Goal: Task Accomplishment & Management: Manage account settings

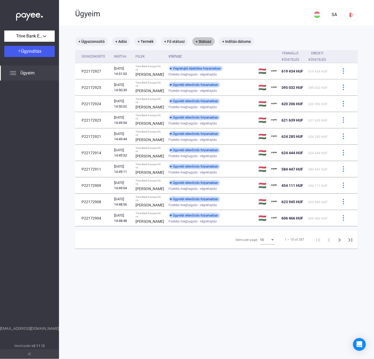
click at [202, 42] on mat-chip "+ Státusz" at bounding box center [203, 41] width 22 height 9
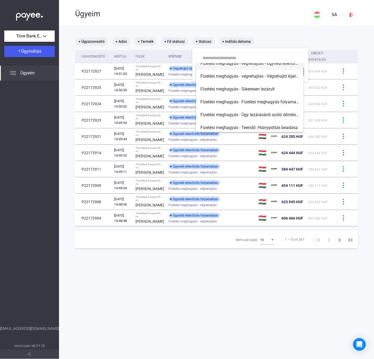
scroll to position [99, 0]
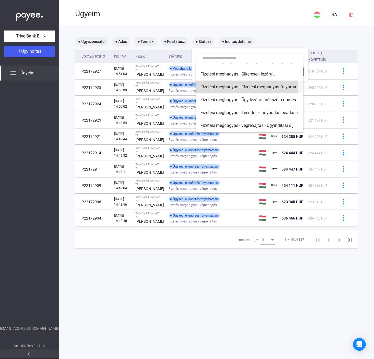
click at [238, 87] on span "Fizetési meghagyás - Fizetési meghagyás folyamatban" at bounding box center [249, 87] width 99 height 6
type input "**********"
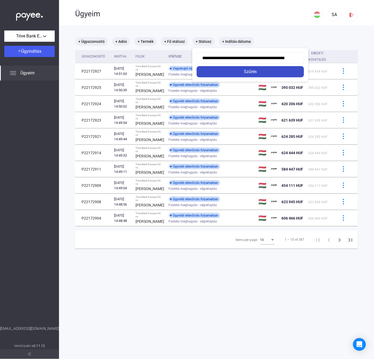
click at [249, 75] on button "Szűrés" at bounding box center [249, 71] width 107 height 11
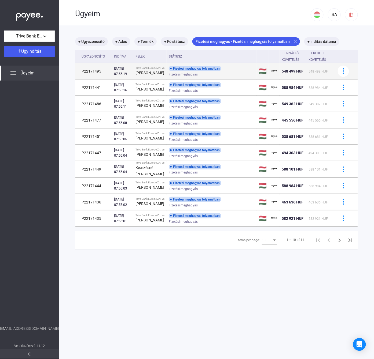
click at [140, 71] on div "[PERSON_NAME]" at bounding box center [149, 73] width 29 height 6
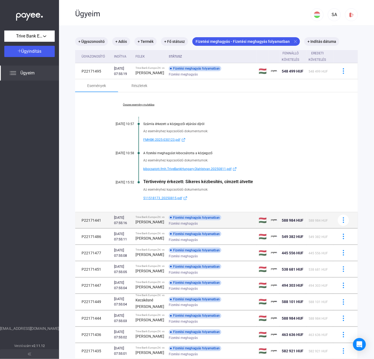
click at [149, 225] on div "[PERSON_NAME]" at bounding box center [149, 222] width 29 height 6
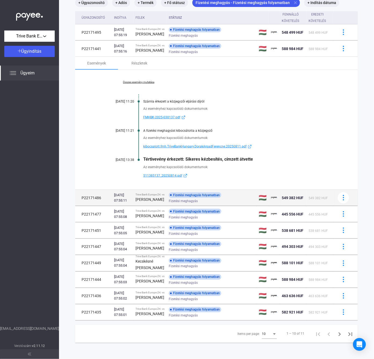
click at [149, 198] on strong "[PERSON_NAME]" at bounding box center [149, 200] width 29 height 4
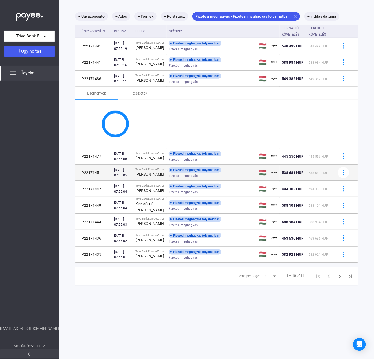
scroll to position [71, 0]
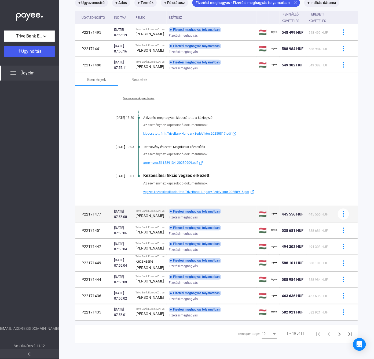
click at [131, 206] on td "[DATE] 07:55:08" at bounding box center [122, 214] width 21 height 16
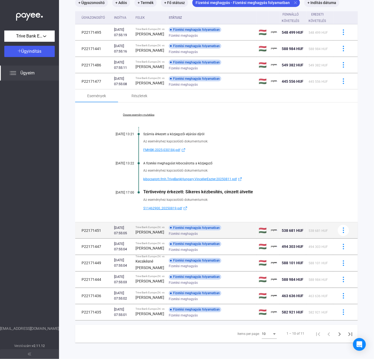
click at [114, 225] on div "[DATE] 07:55:05" at bounding box center [122, 230] width 17 height 11
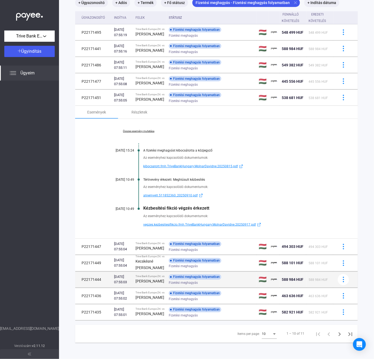
scroll to position [87, 0]
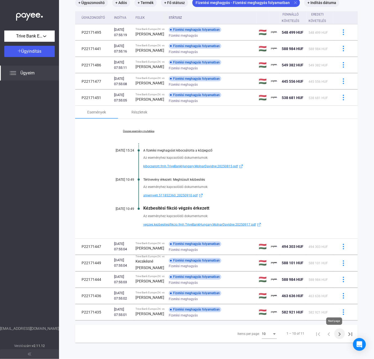
click at [336, 335] on icon "Next page" at bounding box center [340, 335] width 8 height 8
